Goal: Information Seeking & Learning: Learn about a topic

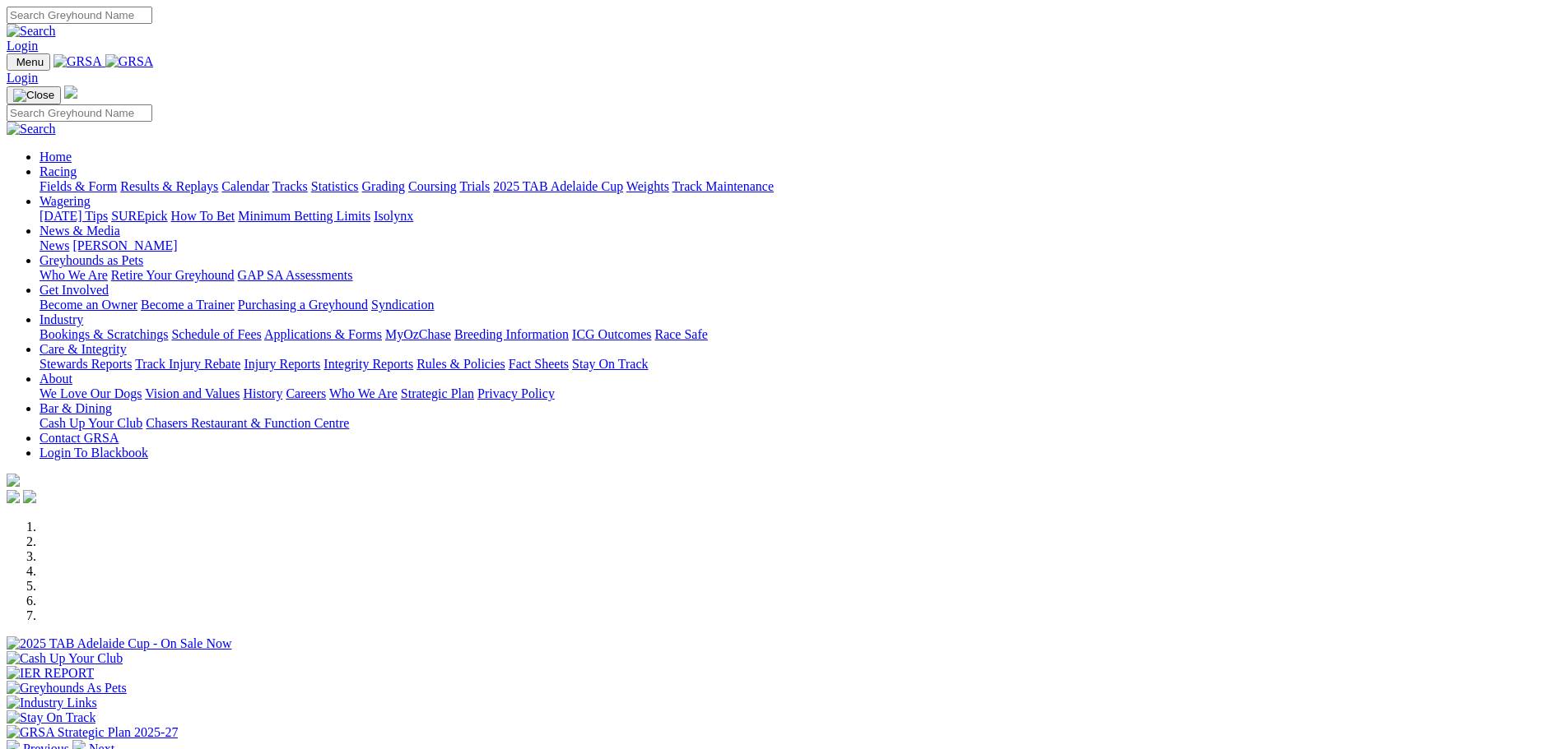
scroll to position [329, 0]
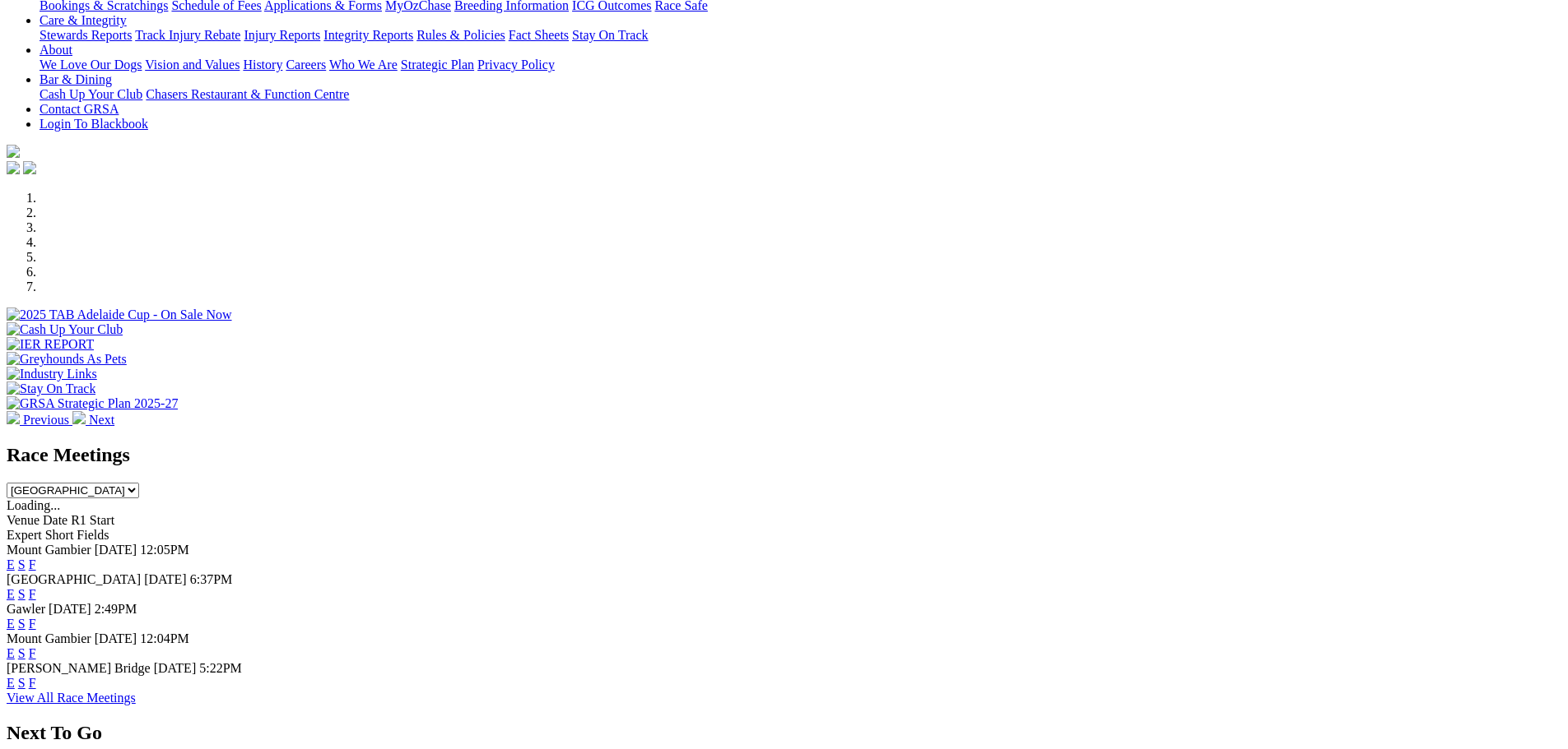
click at [36, 588] on link "F" at bounding box center [32, 594] width 7 height 14
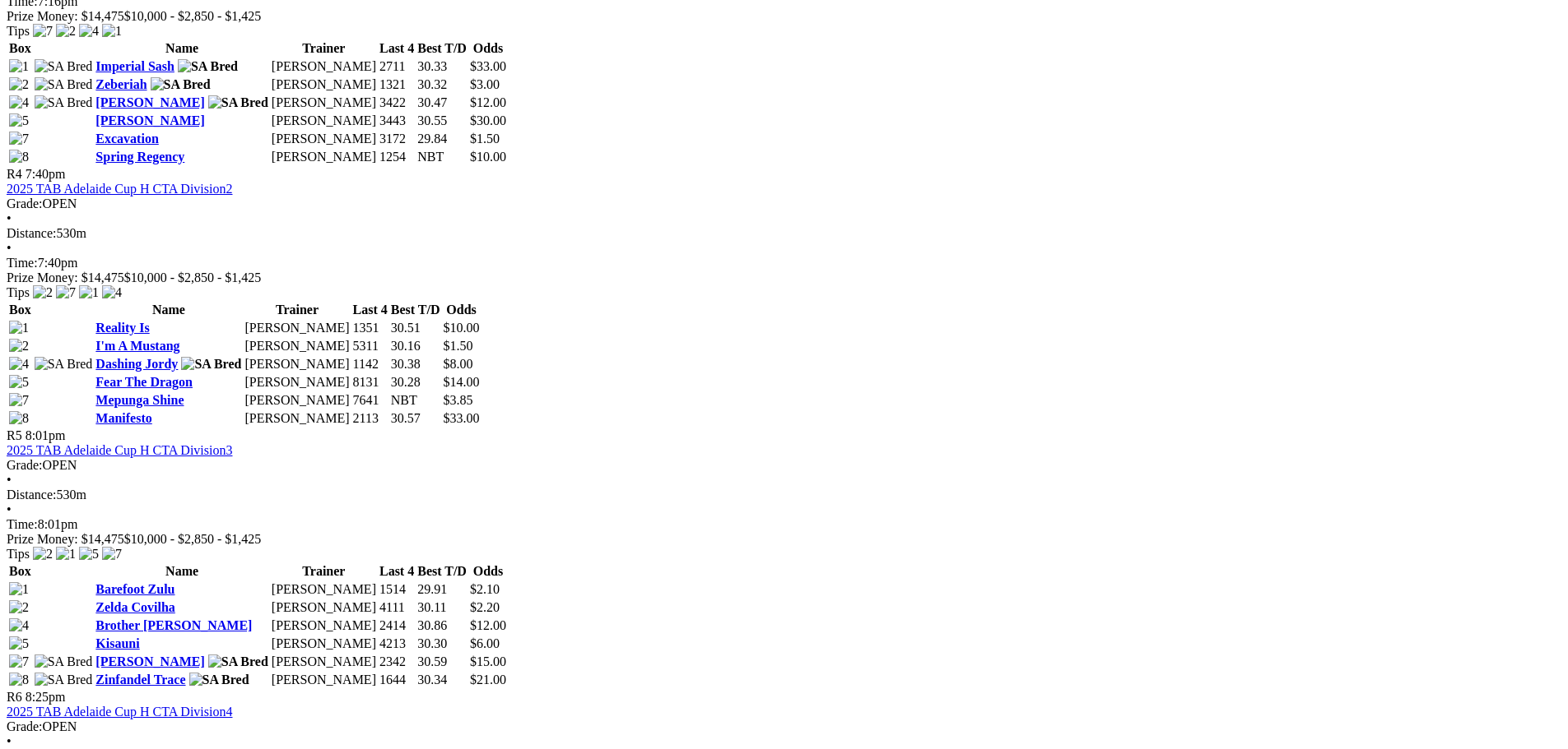
scroll to position [1563, 0]
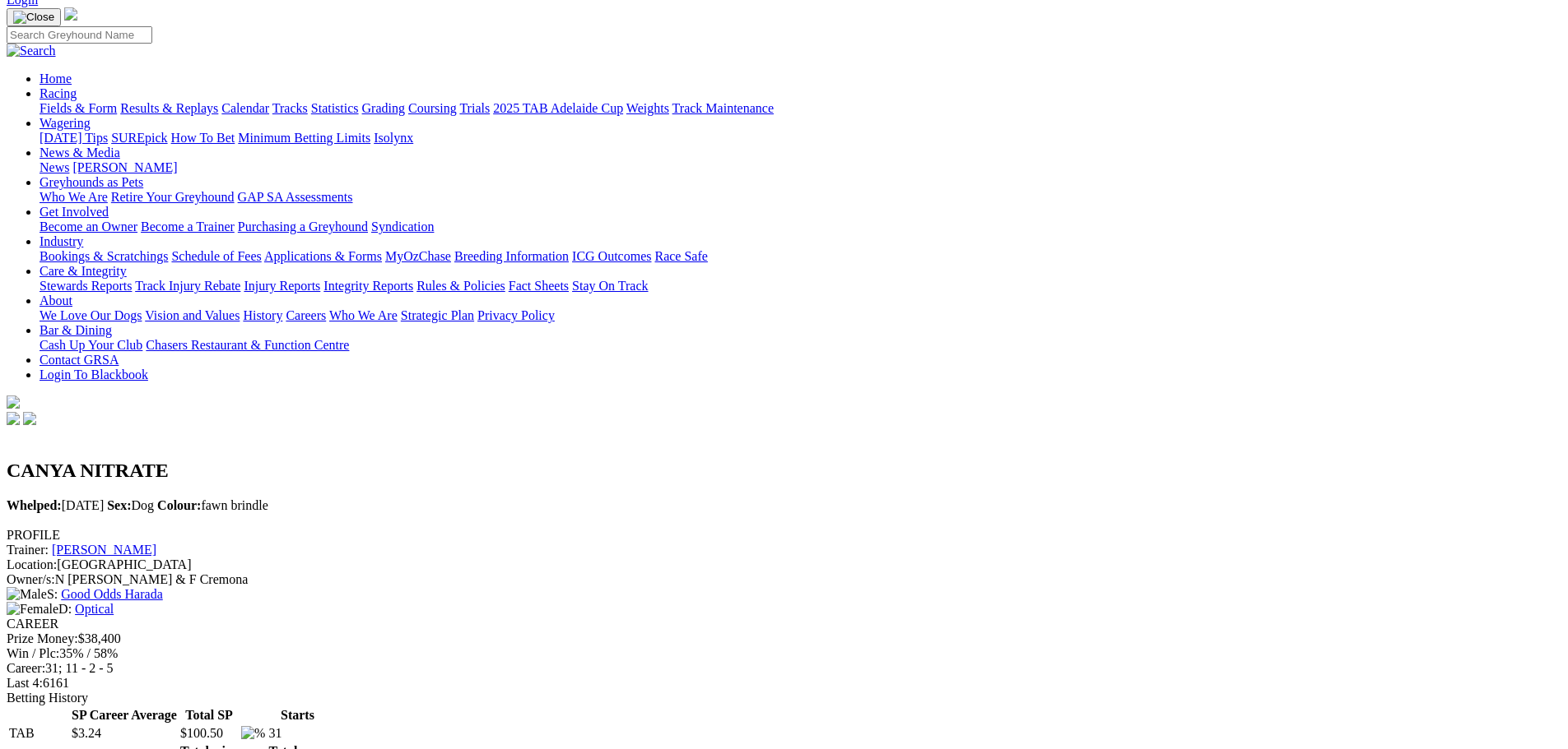
scroll to position [82, 0]
